Goal: Communication & Community: Answer question/provide support

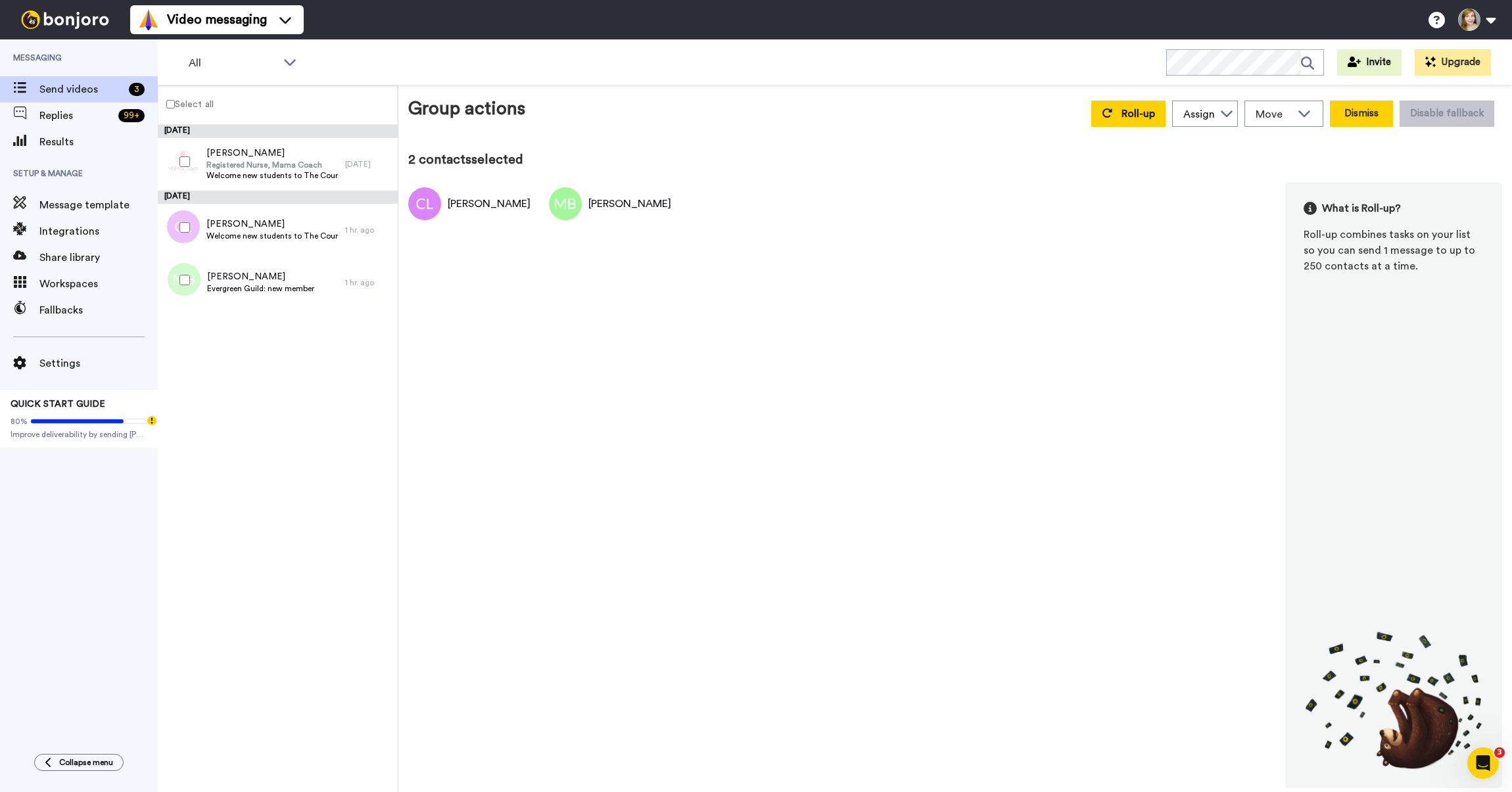
click at [1379, 116] on button "Dismiss" at bounding box center [1361, 113] width 63 height 26
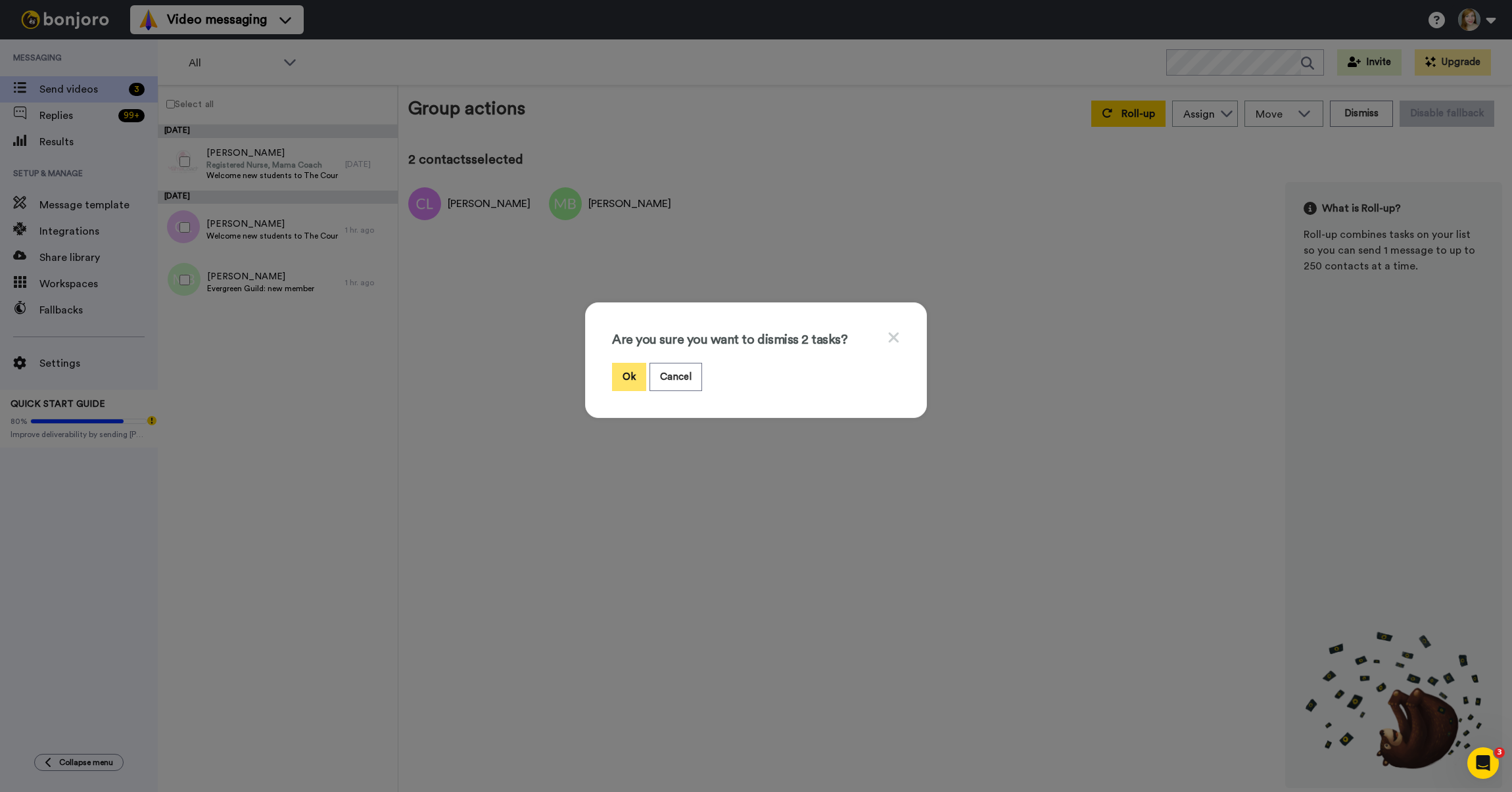
click at [613, 370] on button "Ok" at bounding box center [629, 376] width 34 height 28
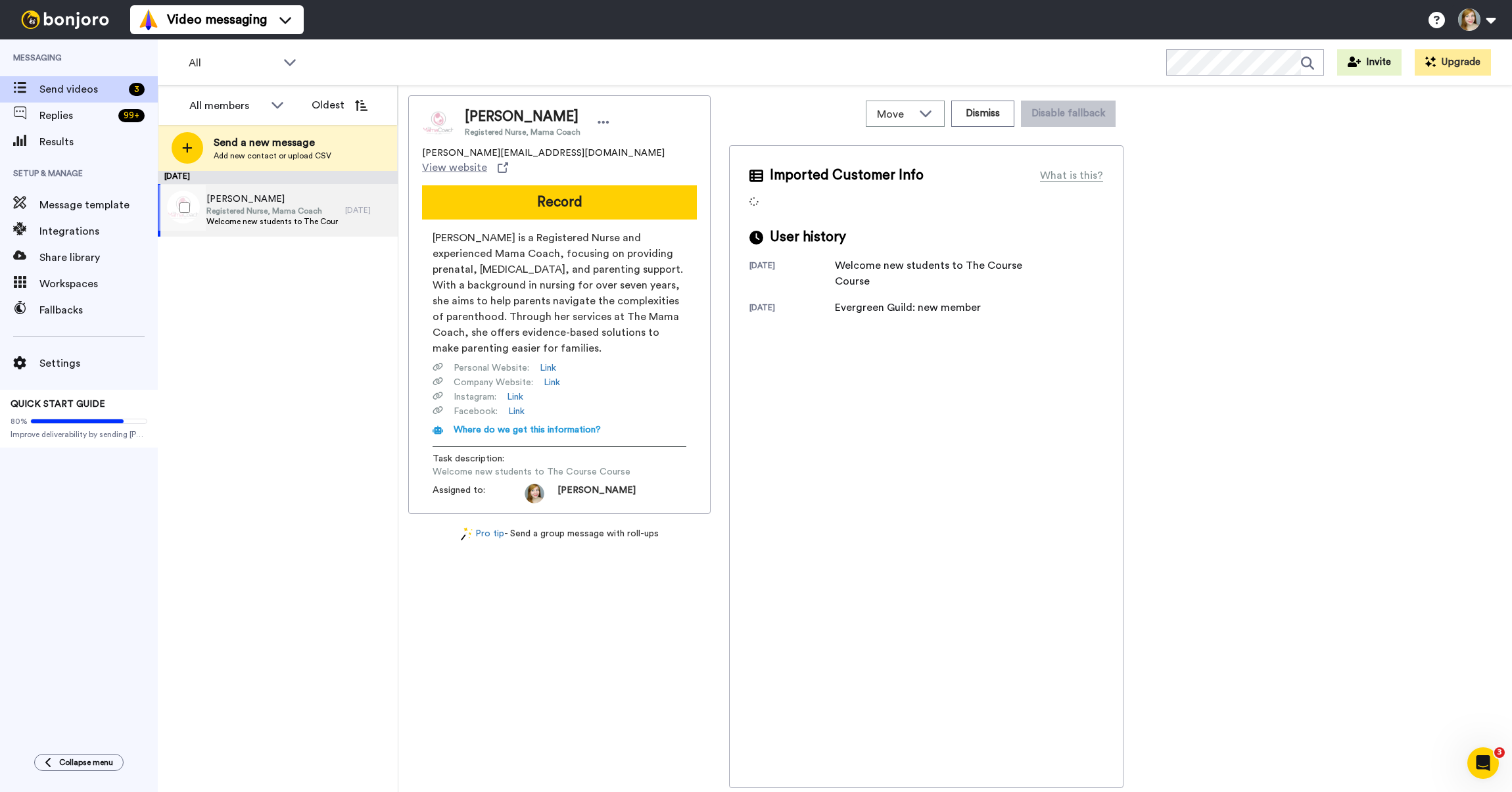
click at [302, 204] on span "[PERSON_NAME]" at bounding box center [272, 199] width 133 height 14
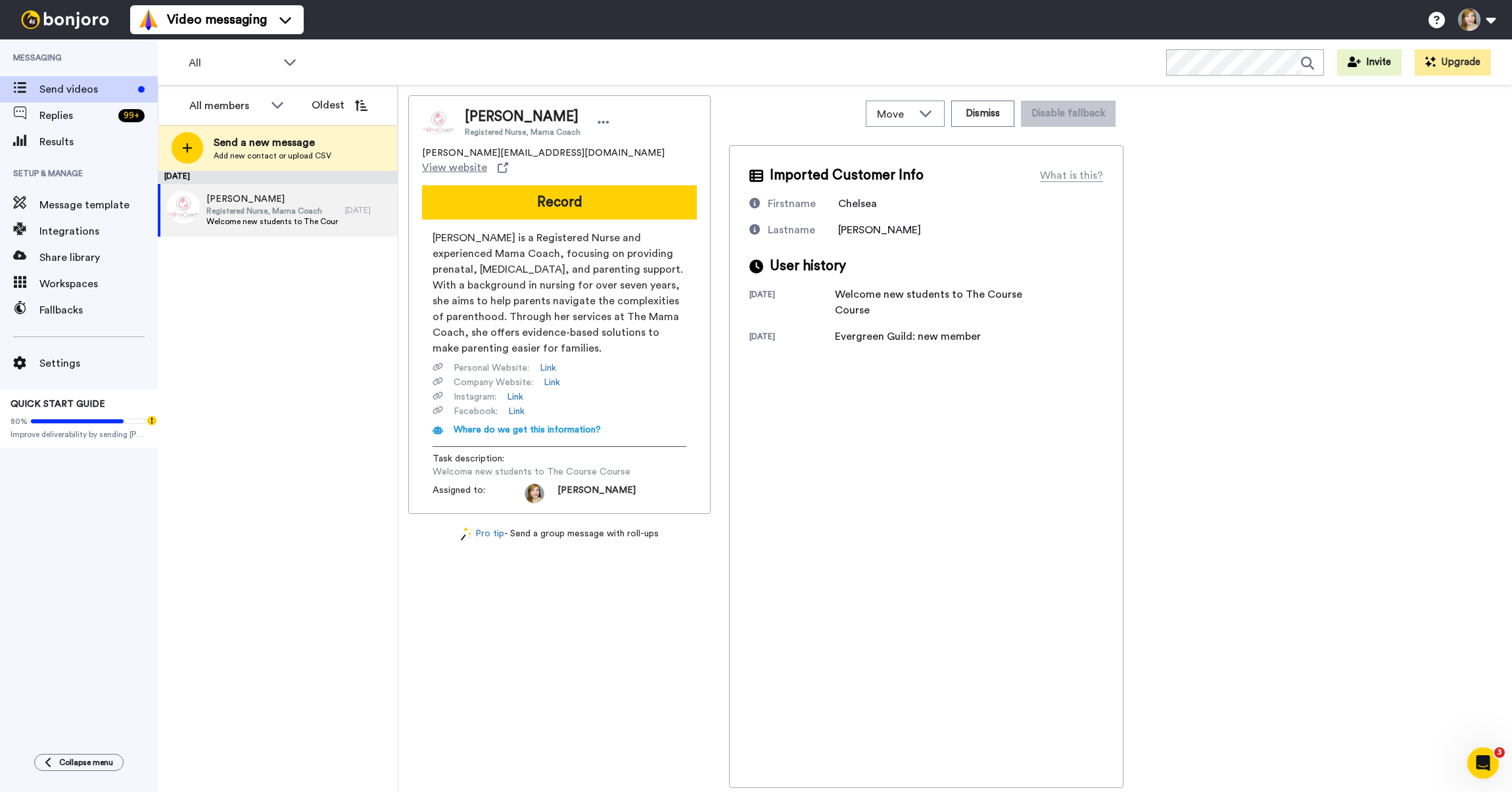
click at [540, 169] on div "[PERSON_NAME] Registered Nurse, Mama Coach [PERSON_NAME][EMAIL_ADDRESS][DOMAIN_…" at bounding box center [559, 305] width 303 height 419
click at [542, 202] on button "Record" at bounding box center [559, 202] width 275 height 34
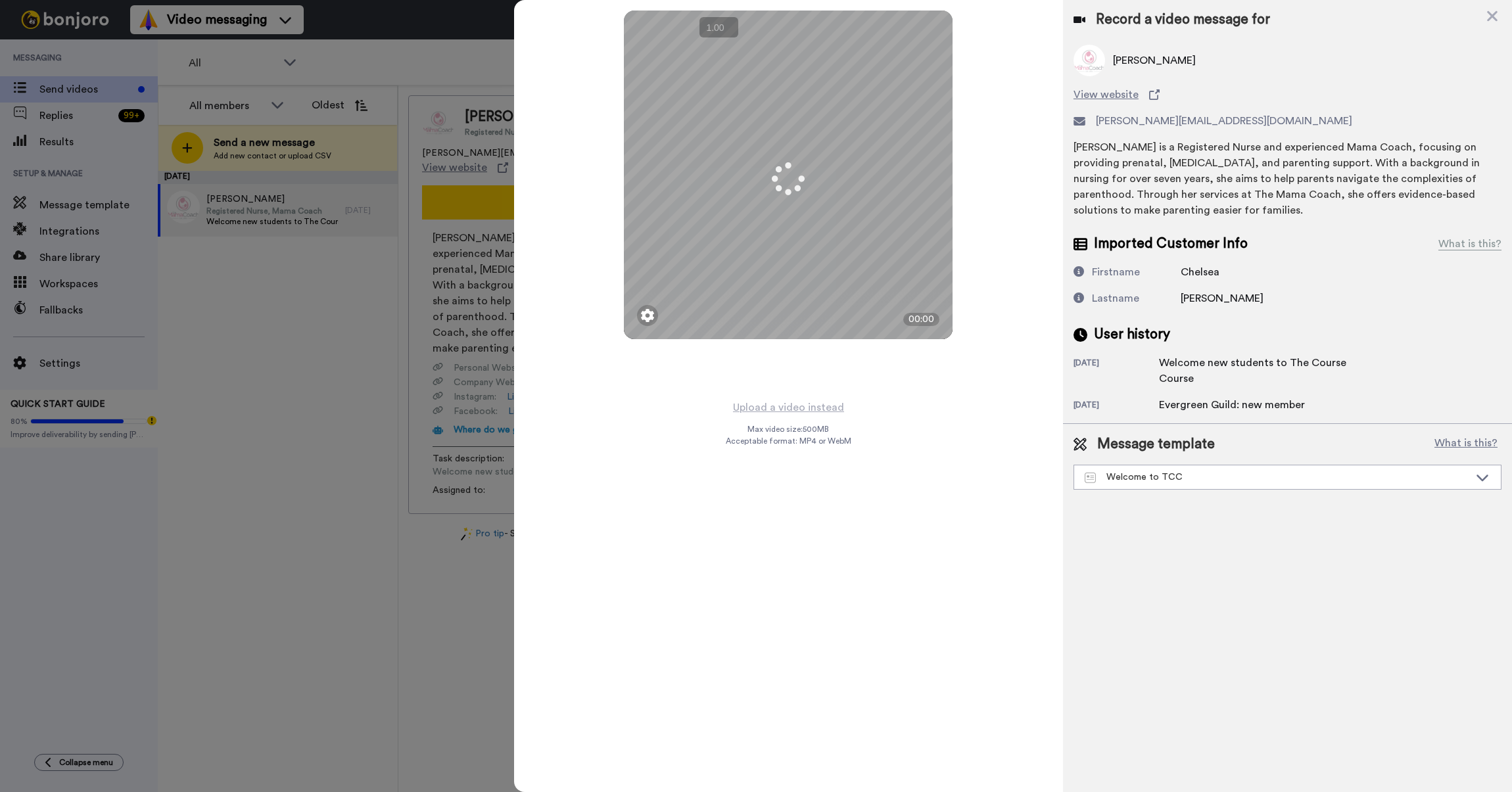
click at [0, 0] on button "×" at bounding box center [0, 0] width 0 height 0
click at [1498, 18] on div "Record a video message for" at bounding box center [1288, 19] width 428 height 18
click at [1491, 19] on icon at bounding box center [1493, 15] width 14 height 16
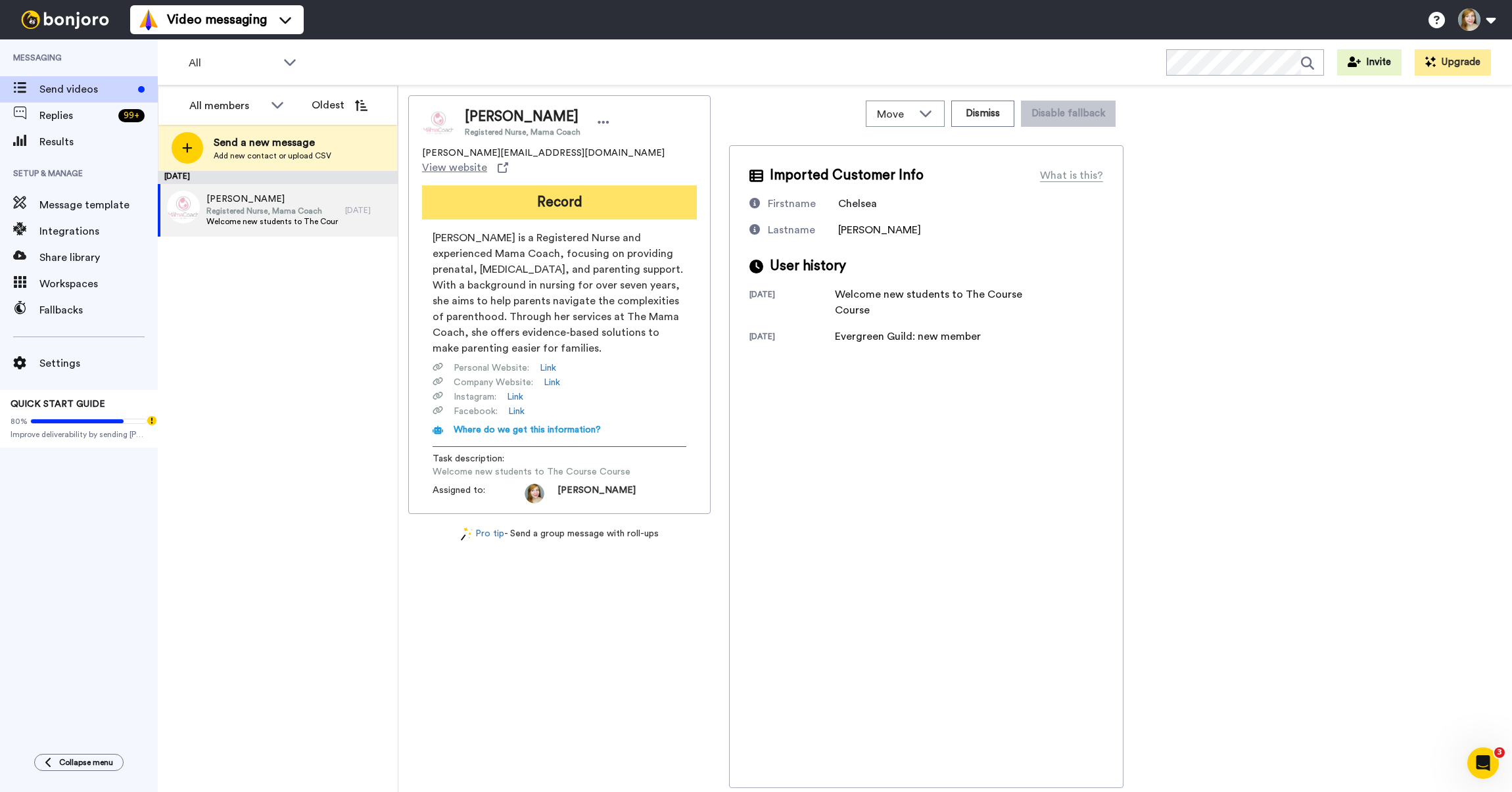
click at [489, 191] on button "Record" at bounding box center [559, 202] width 275 height 34
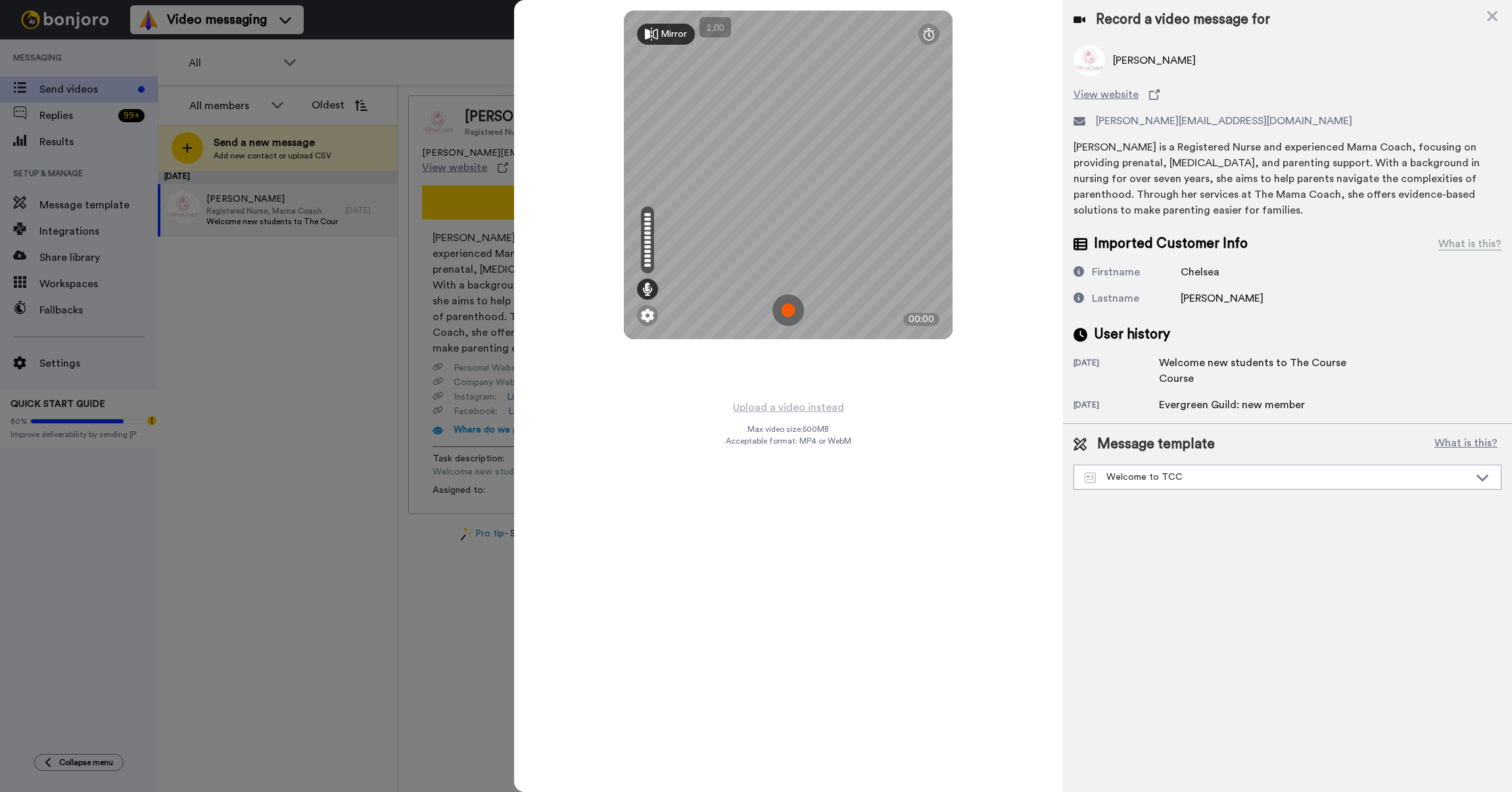
click at [790, 308] on img at bounding box center [787, 309] width 32 height 32
click at [788, 305] on img at bounding box center [787, 309] width 32 height 32
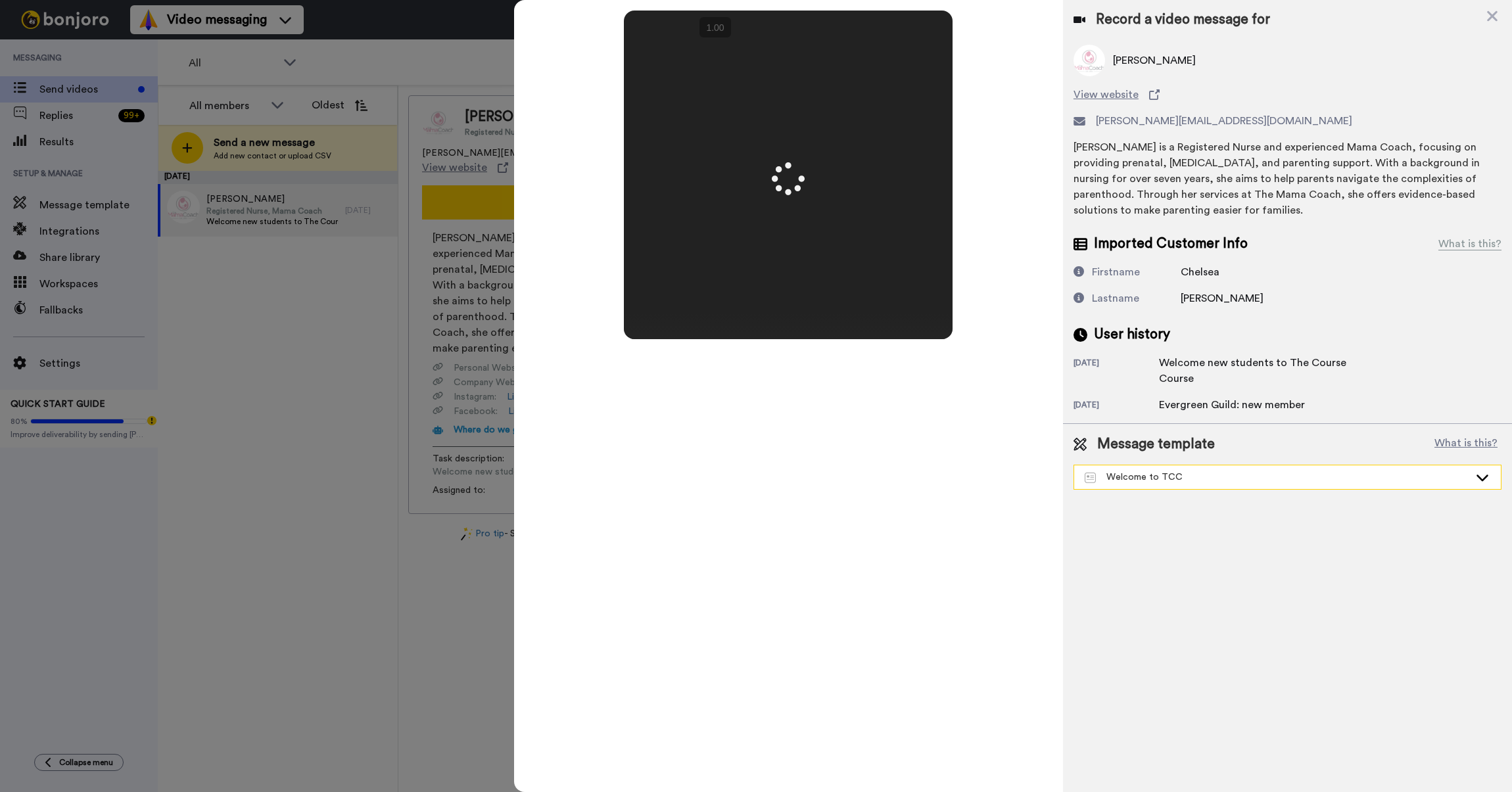
click at [1129, 483] on div "Welcome to TCC" at bounding box center [1277, 478] width 385 height 14
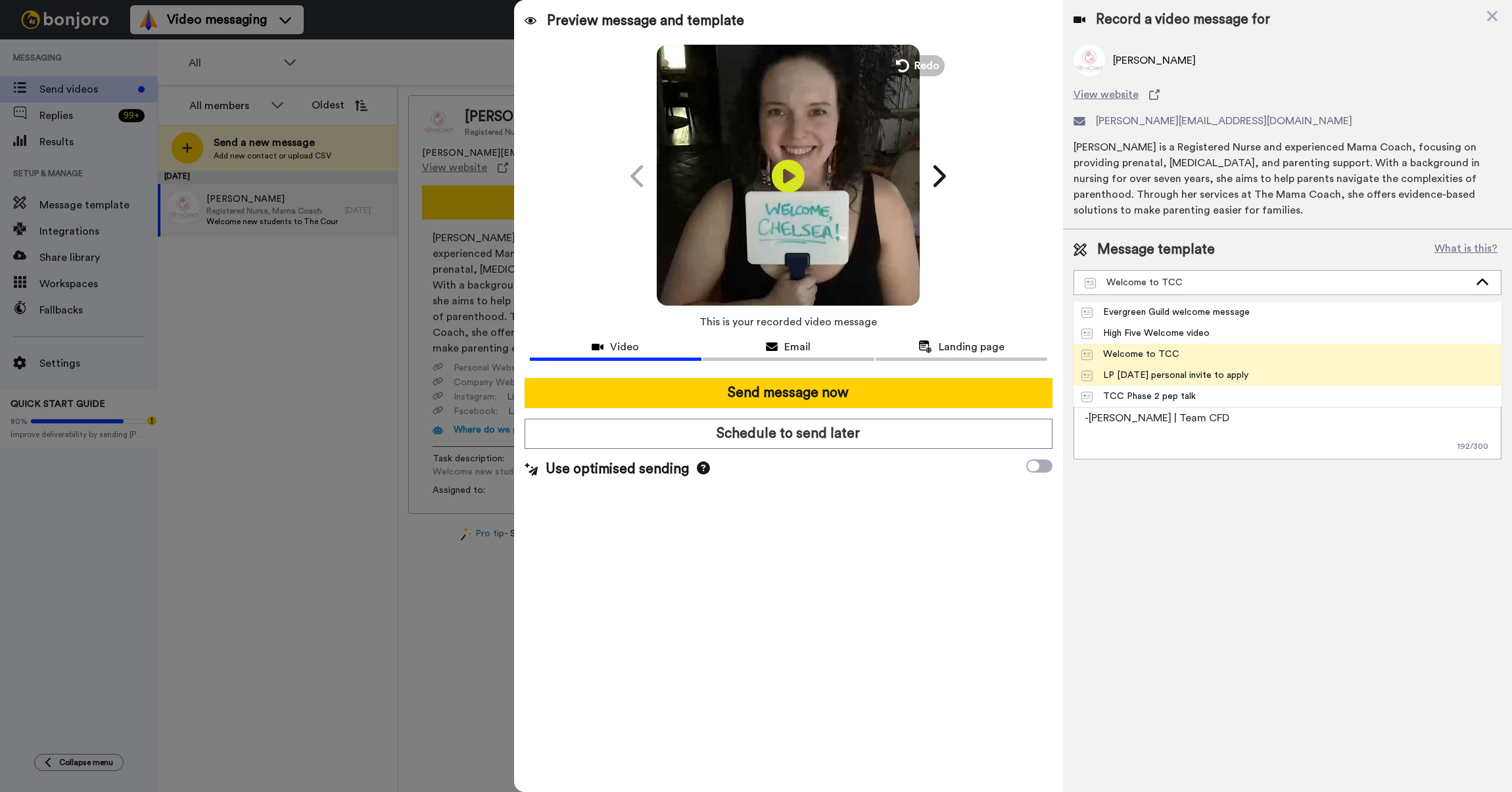
click at [1131, 366] on li "LP [DATE] personal invite to apply" at bounding box center [1288, 375] width 428 height 21
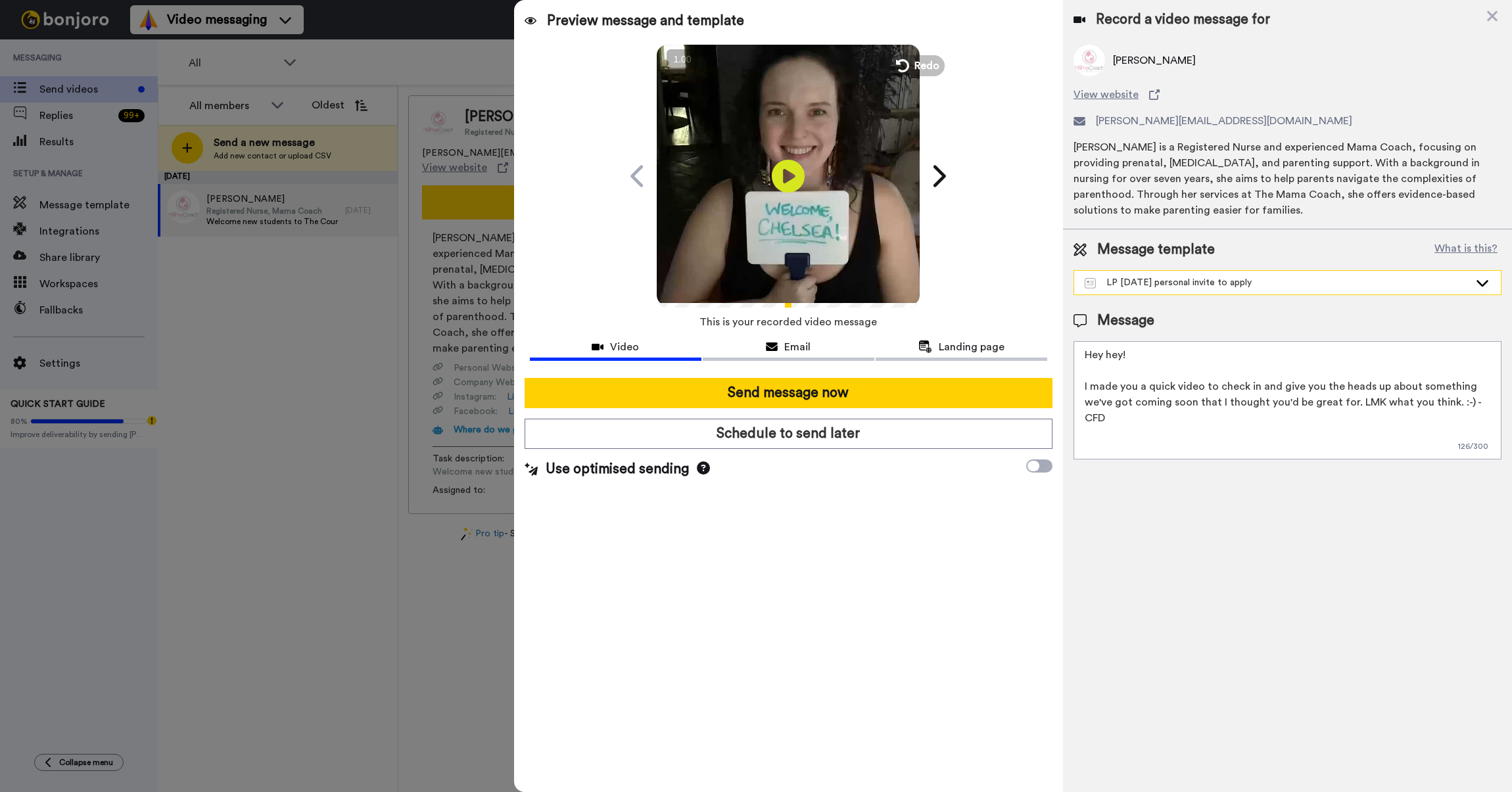
click at [1120, 275] on div "LP [DATE] personal invite to apply" at bounding box center [1287, 282] width 427 height 23
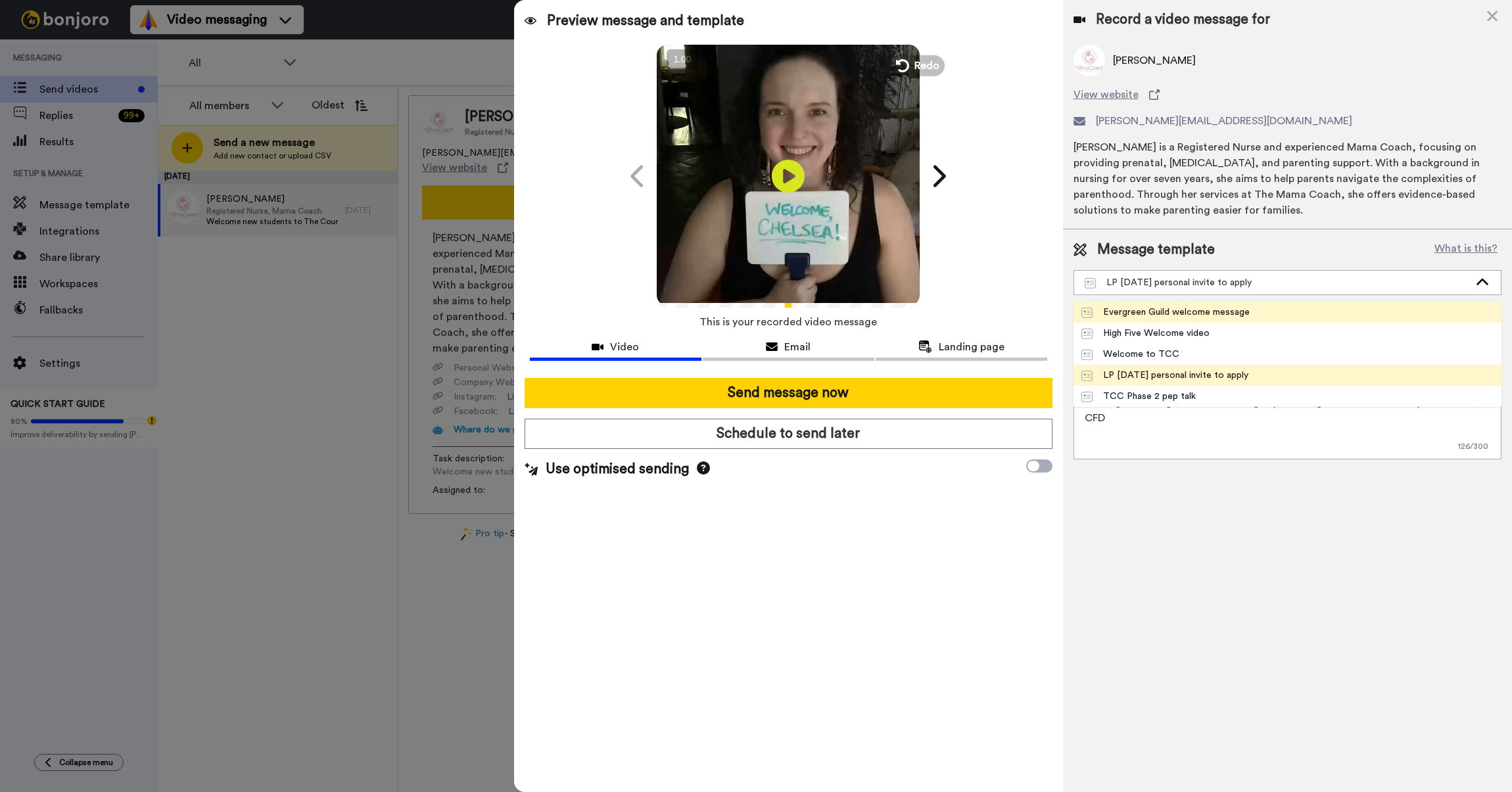
click at [1120, 314] on div "Evergreen Guild welcome message" at bounding box center [1166, 312] width 168 height 14
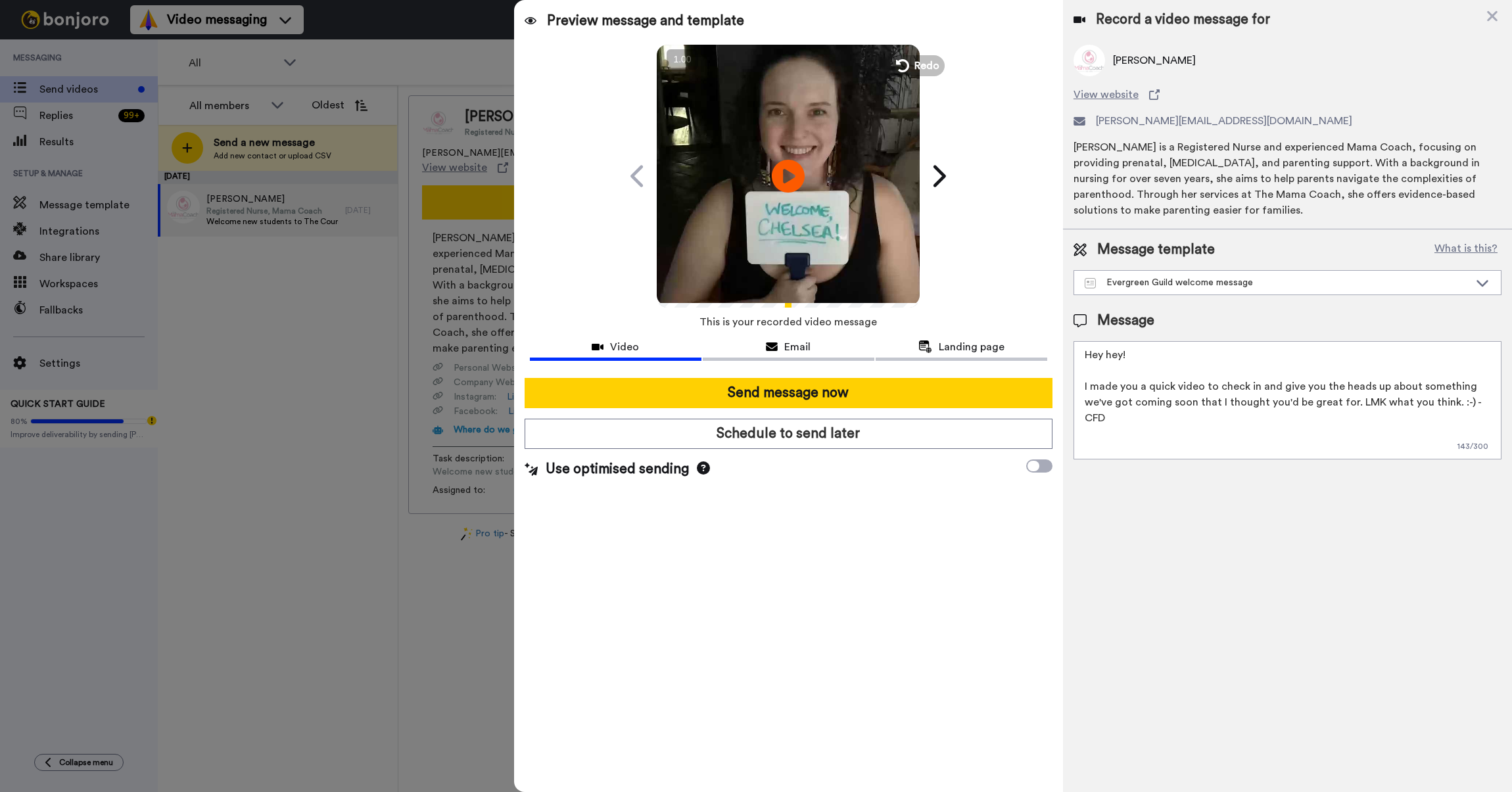
type textarea "Hi {first_name|there} -- [PERSON_NAME] here, from Team CFD. :-) I wanted to per…"
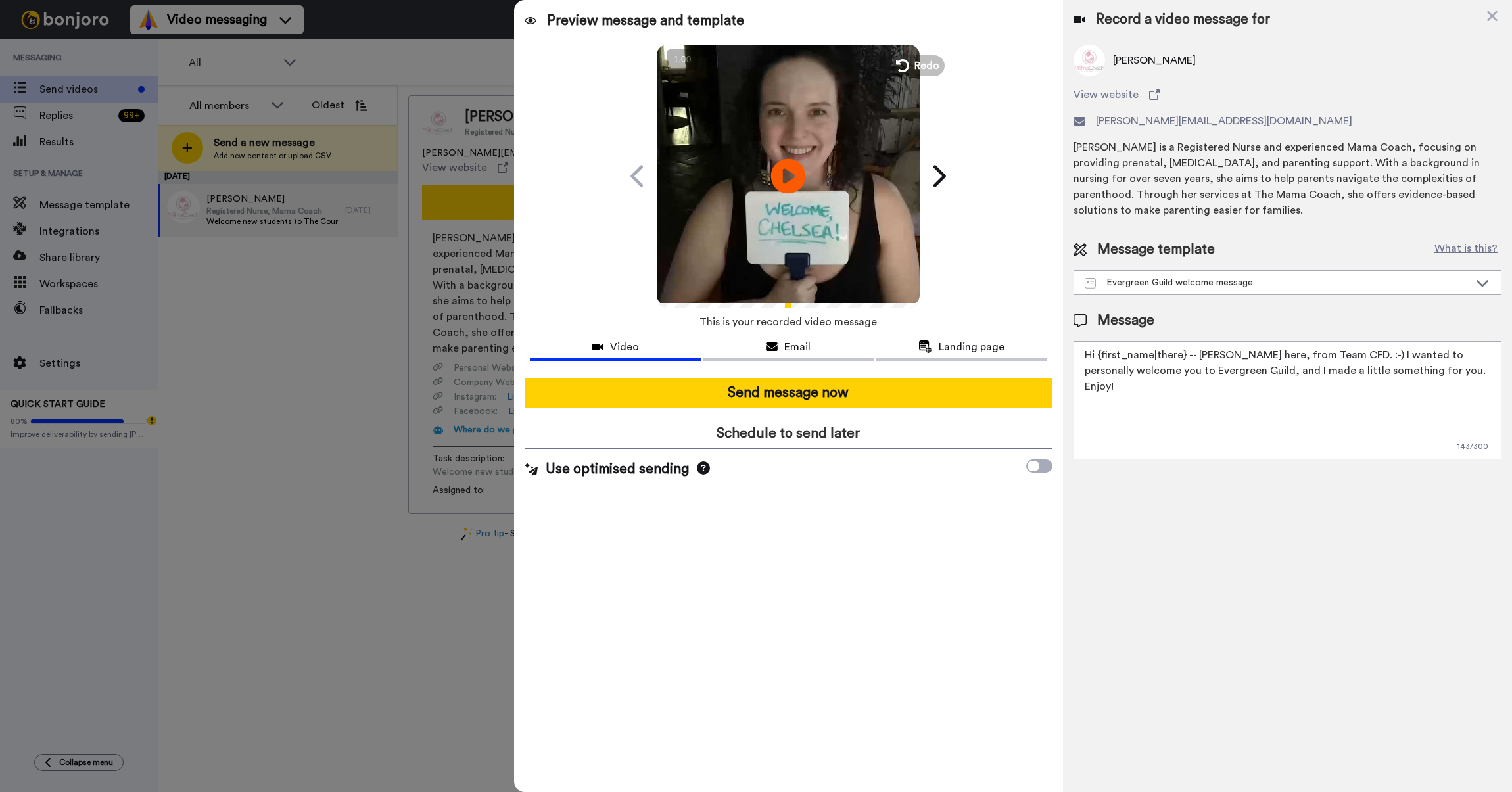
click at [776, 181] on icon at bounding box center [788, 176] width 35 height 35
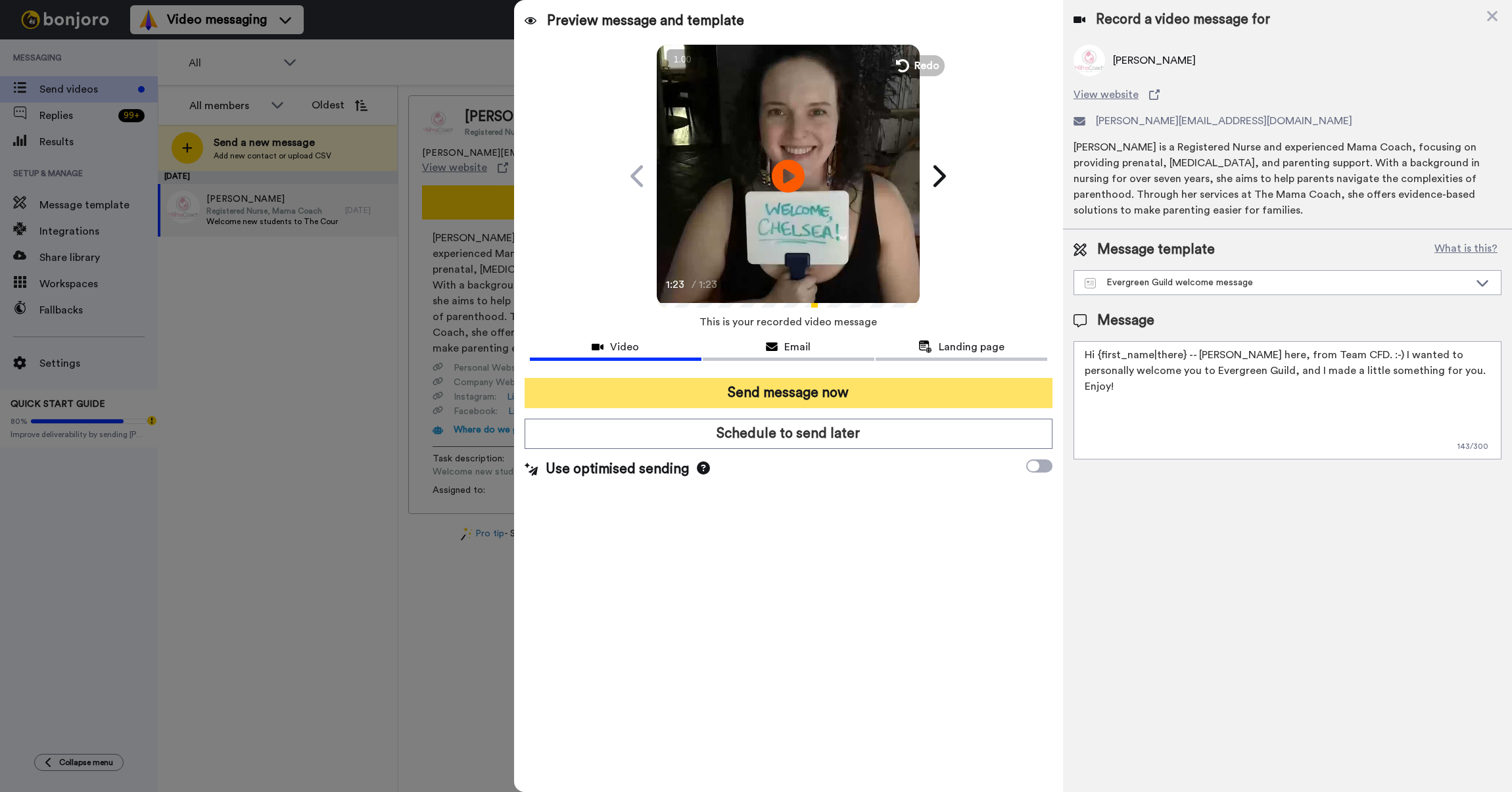
click at [797, 393] on button "Send message now" at bounding box center [788, 393] width 528 height 30
